Goal: Obtain resource: Obtain resource

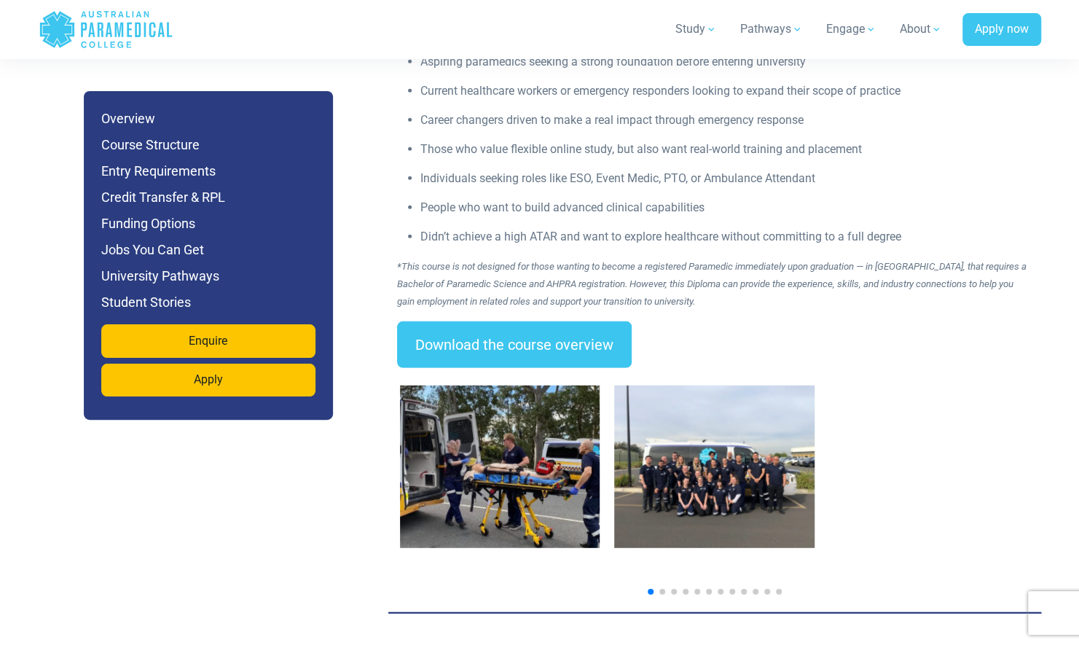
scroll to position [2136, 0]
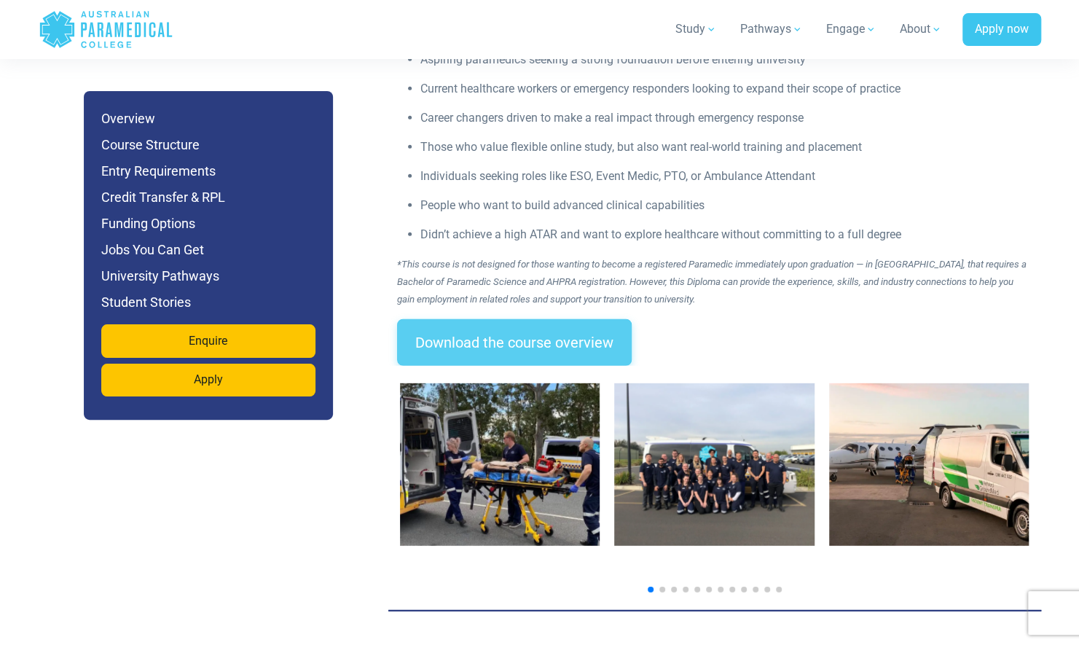
click at [578, 319] on link "Download the course overview" at bounding box center [514, 342] width 235 height 47
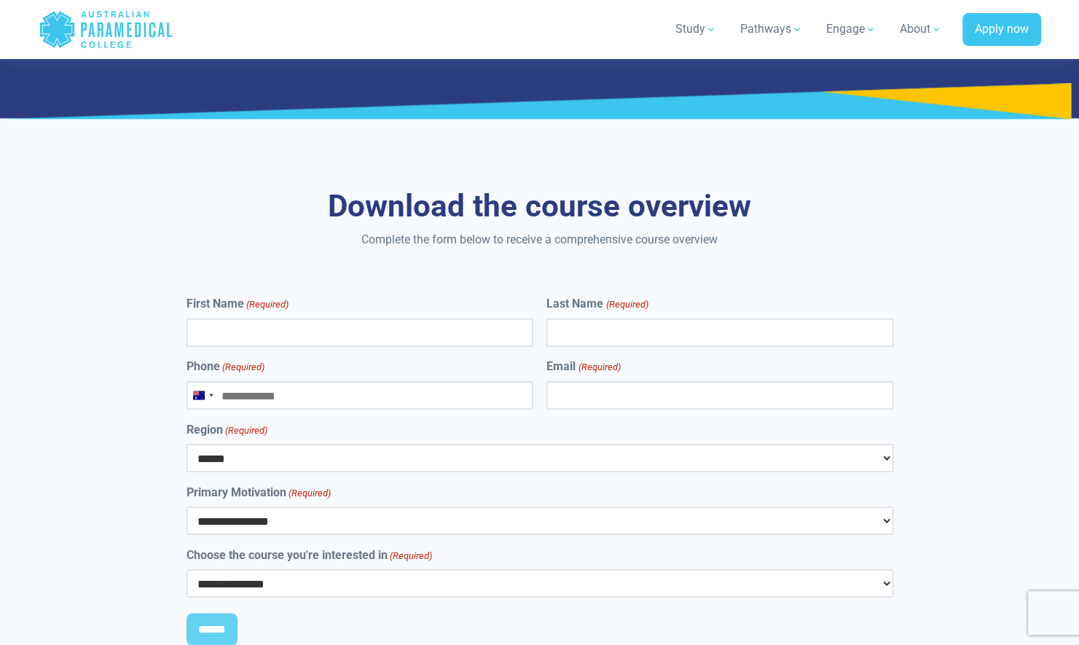
scroll to position [7747, 0]
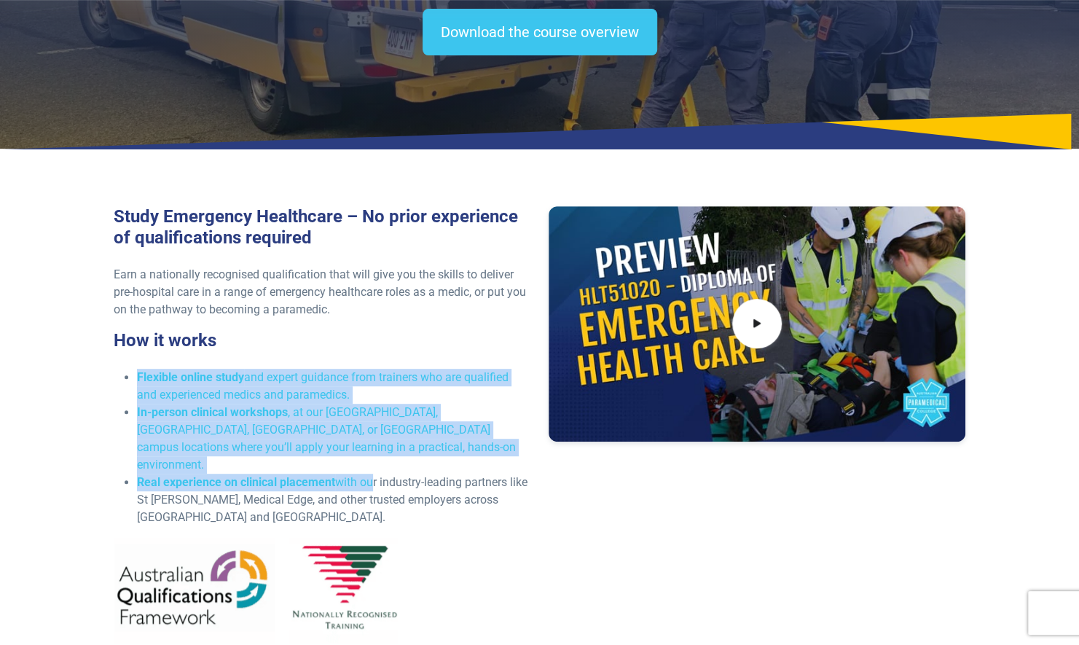
drag, startPoint x: 369, startPoint y: 470, endPoint x: 430, endPoint y: 318, distance: 163.4
click at [430, 318] on div "Study Emergency Healthcare – No prior experience of qualifications required Ear…" at bounding box center [322, 429] width 435 height 447
drag, startPoint x: 430, startPoint y: 318, endPoint x: 512, endPoint y: 344, distance: 86.2
click at [512, 344] on h3 "How it works" at bounding box center [322, 340] width 417 height 21
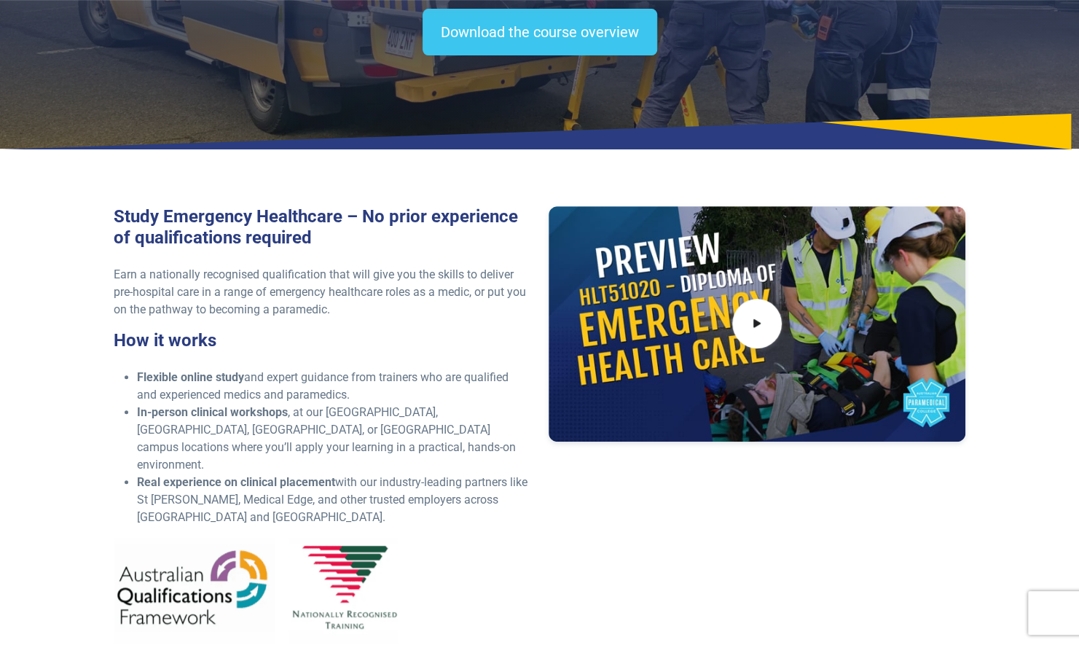
click at [662, 556] on div "Study Emergency Healthcare – No prior experience of qualifications required Ear…" at bounding box center [540, 429] width 870 height 447
